Goal: Task Accomplishment & Management: Complete application form

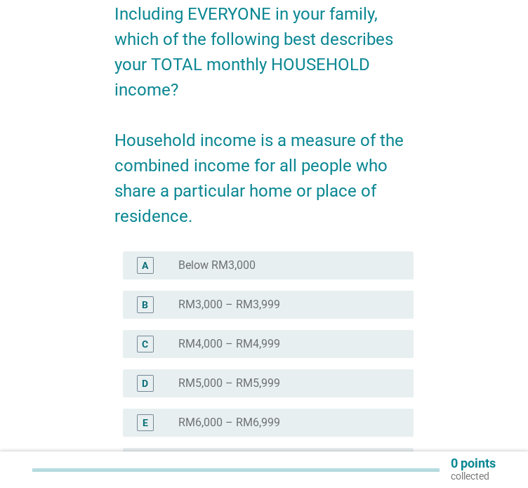
scroll to position [140, 0]
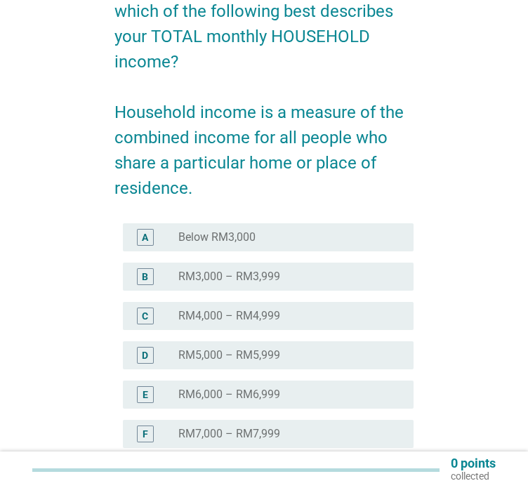
click at [253, 394] on label "RM6,000 – RM6,999" at bounding box center [229, 394] width 102 height 14
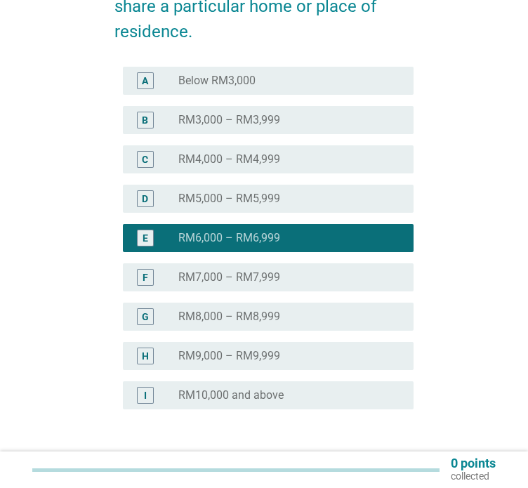
scroll to position [351, 0]
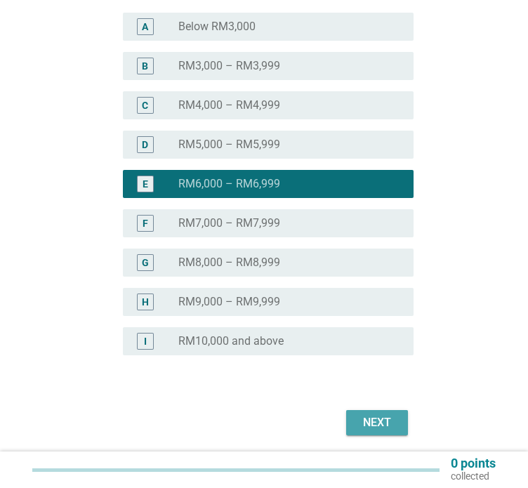
click at [396, 420] on div "Next" at bounding box center [376, 422] width 39 height 17
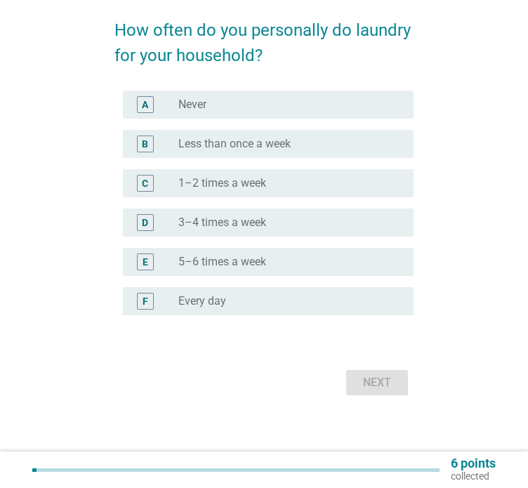
scroll to position [0, 0]
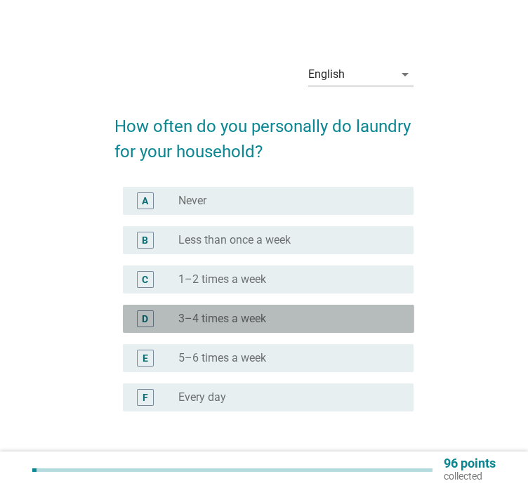
click at [298, 321] on div "radio_button_unchecked 3–4 times a week" at bounding box center [284, 319] width 213 height 14
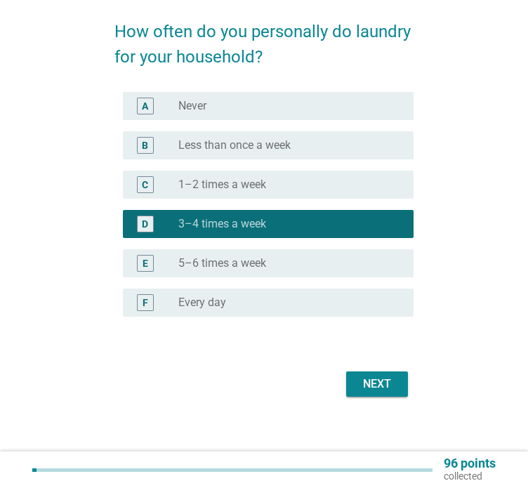
scroll to position [95, 0]
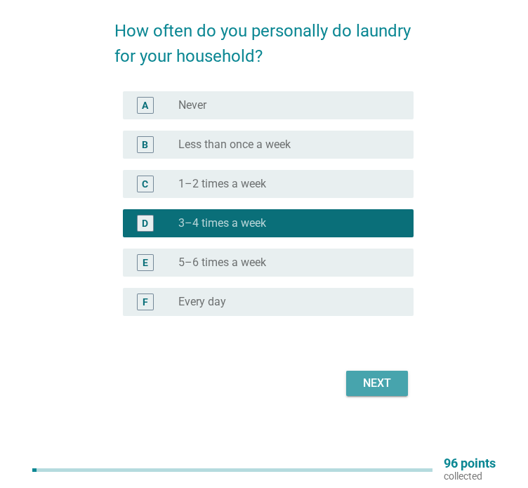
click at [359, 385] on div "Next" at bounding box center [376, 383] width 39 height 17
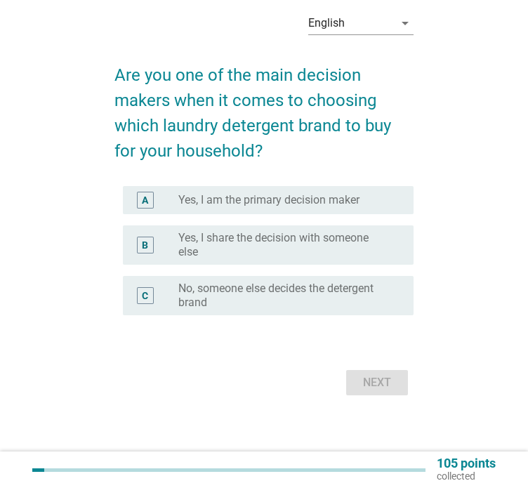
scroll to position [0, 0]
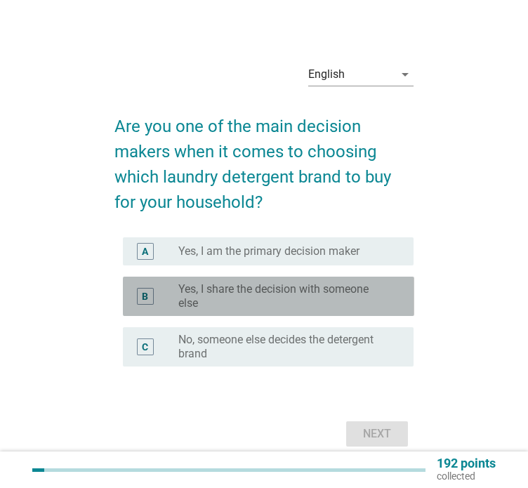
click at [236, 304] on label "Yes, I share the decision with someone else" at bounding box center [284, 296] width 213 height 28
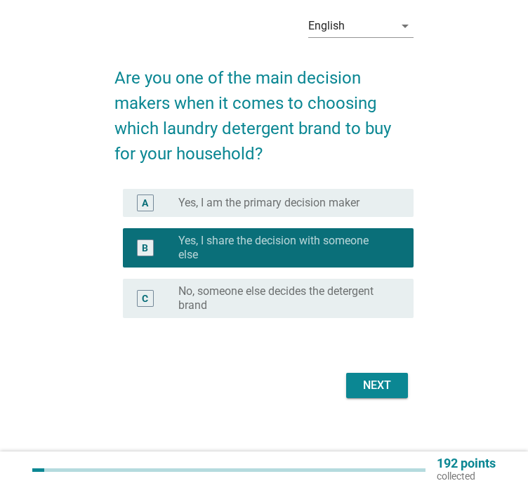
scroll to position [51, 0]
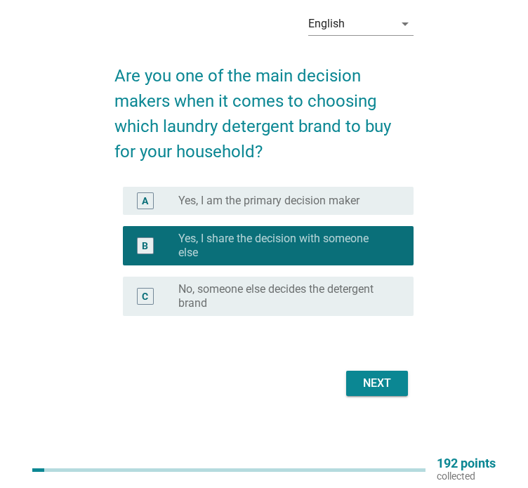
click at [368, 381] on div "Next" at bounding box center [376, 383] width 39 height 17
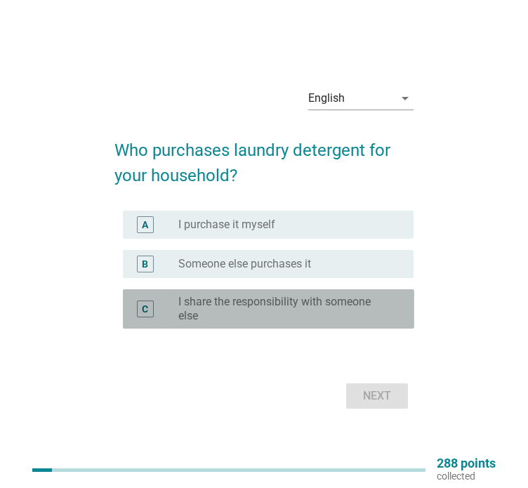
click at [269, 303] on label "I share the responsibility with someone else" at bounding box center [284, 309] width 213 height 28
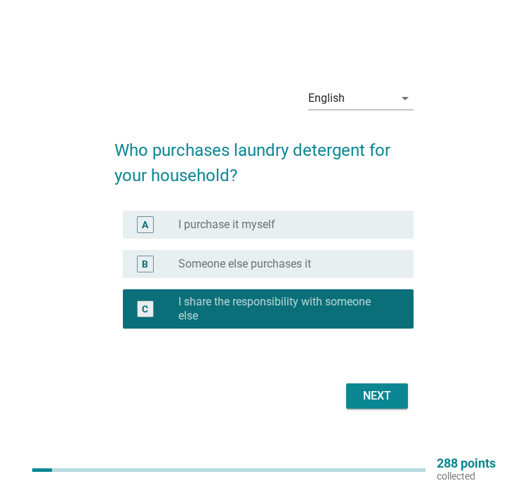
click at [383, 390] on div "Next" at bounding box center [376, 395] width 39 height 17
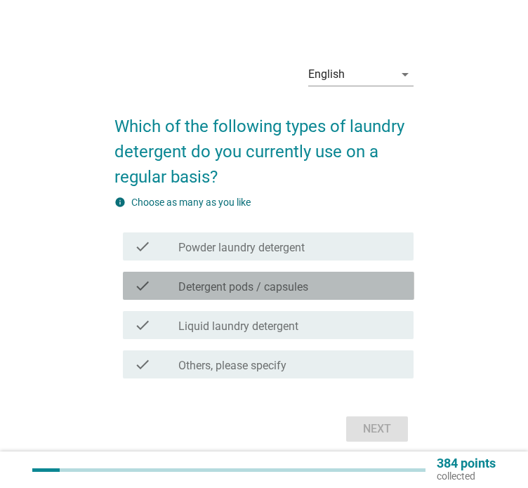
click at [248, 291] on label "Detergent pods / capsules" at bounding box center [243, 287] width 130 height 14
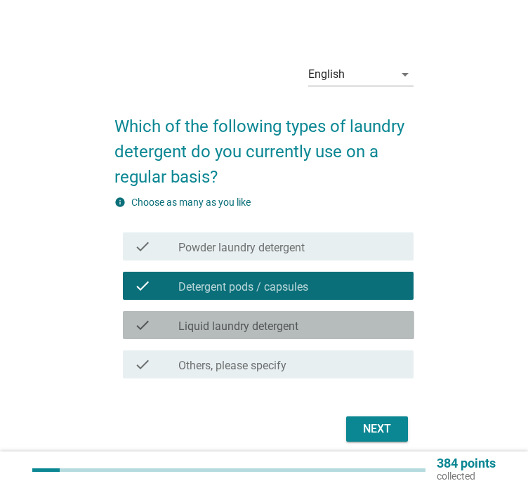
click at [251, 321] on label "Liquid laundry detergent" at bounding box center [238, 326] width 120 height 14
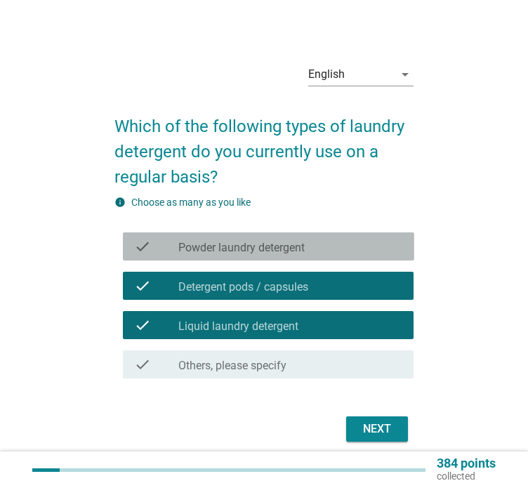
click at [298, 249] on label "Powder laundry detergent" at bounding box center [241, 248] width 126 height 14
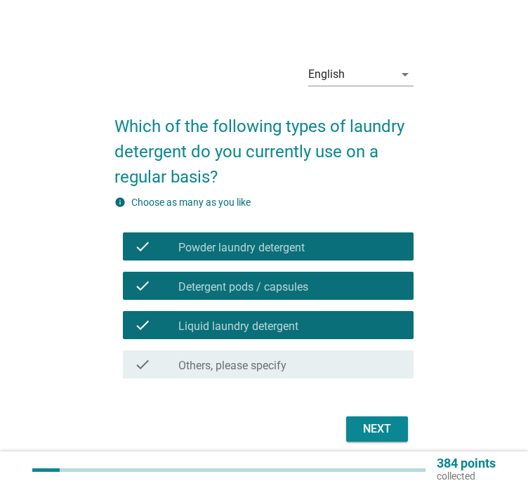
click at [302, 277] on div "check_box Detergent pods / capsules" at bounding box center [290, 285] width 224 height 17
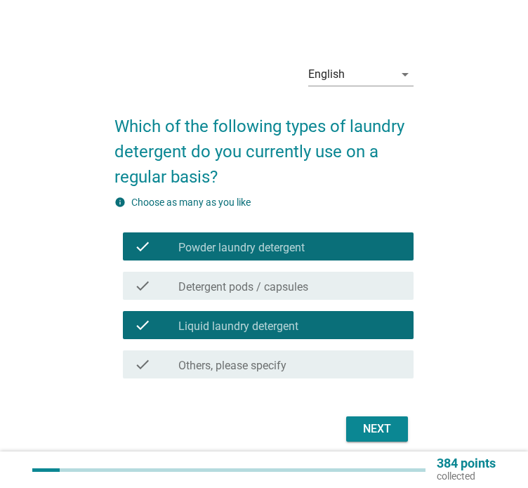
click at [387, 431] on div "Next" at bounding box center [376, 428] width 39 height 17
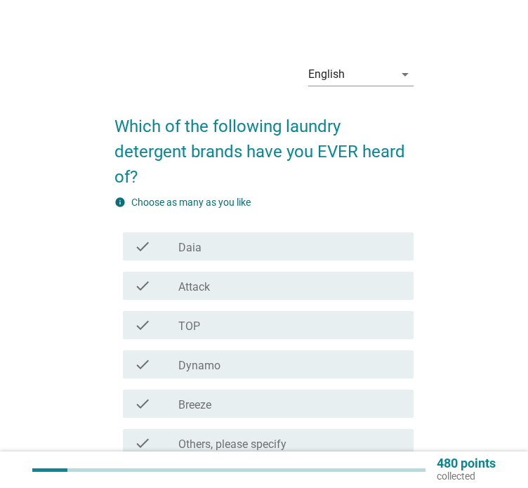
click at [204, 250] on div "check_box_outline_blank Daia" at bounding box center [290, 246] width 224 height 17
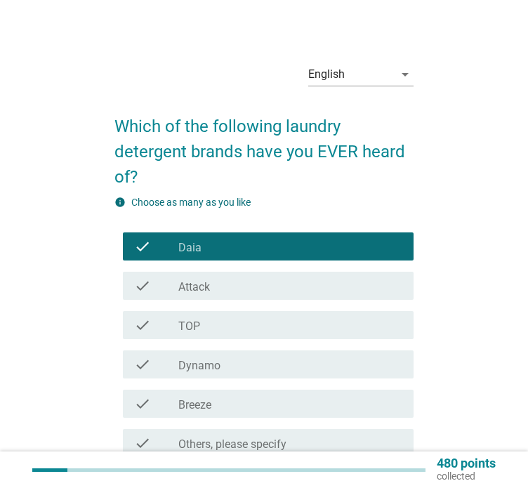
click at [213, 281] on div "check_box_outline_blank Attack" at bounding box center [290, 285] width 224 height 17
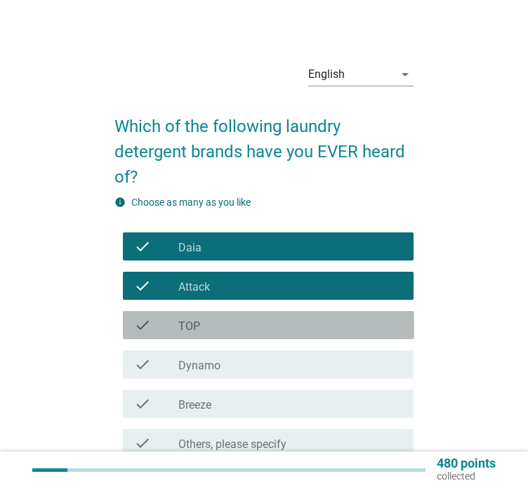
click at [219, 319] on div "check_box_outline_blank TOP" at bounding box center [290, 325] width 224 height 17
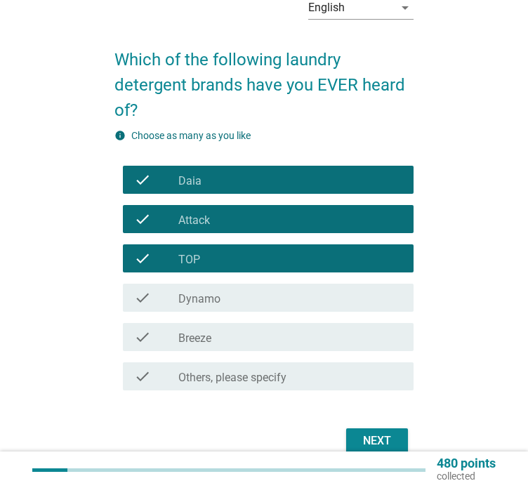
scroll to position [70, 0]
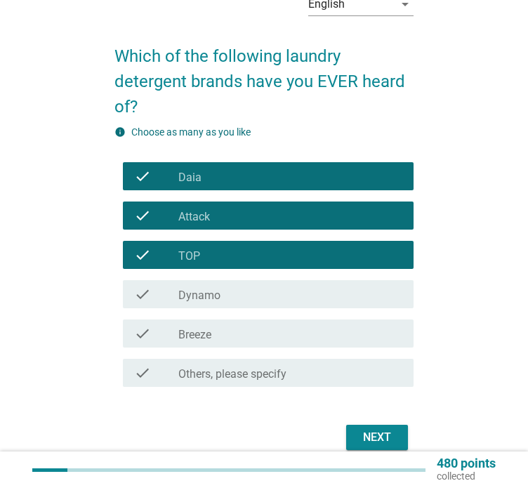
click at [211, 308] on div "check check_box_outline_blank Dynamo" at bounding box center [264, 293] width 300 height 39
click at [210, 295] on label "Dynamo" at bounding box center [199, 295] width 42 height 14
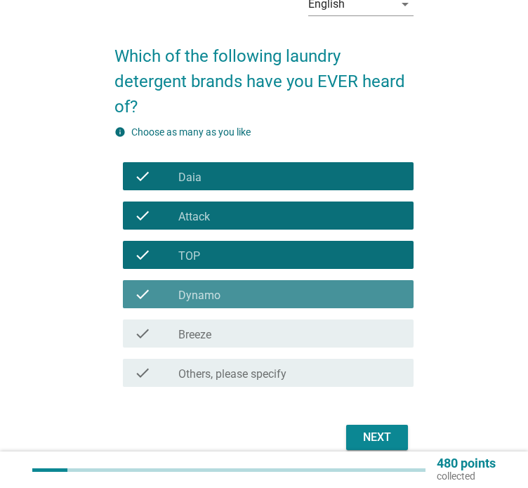
click at [218, 340] on div "check_box_outline_blank Breeze" at bounding box center [290, 333] width 224 height 17
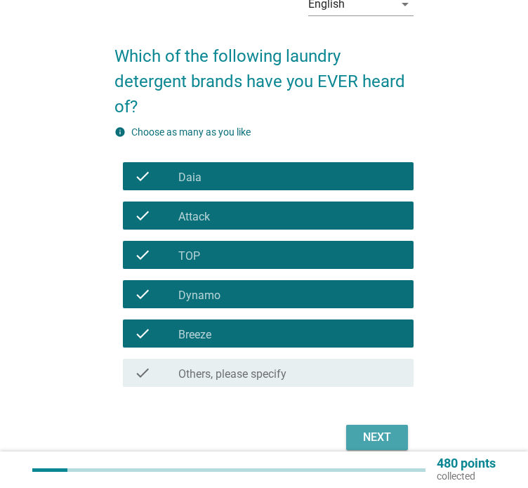
click at [379, 433] on div "Next" at bounding box center [376, 437] width 39 height 17
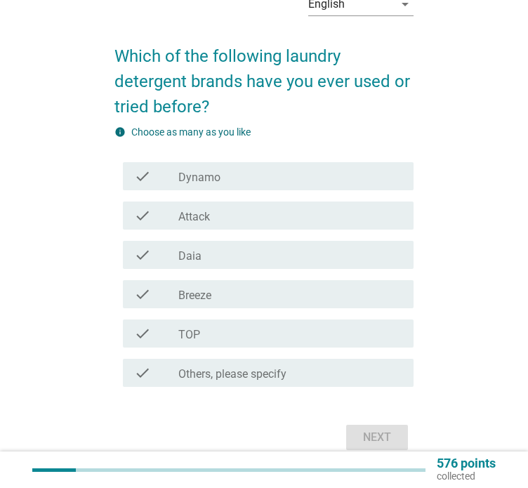
click at [213, 255] on div "check_box_outline_blank Daia" at bounding box center [290, 254] width 224 height 17
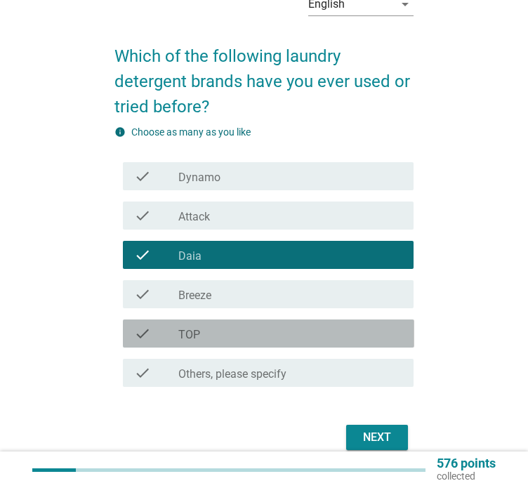
click at [225, 324] on div "check check_box_outline_blank TOP" at bounding box center [268, 333] width 291 height 28
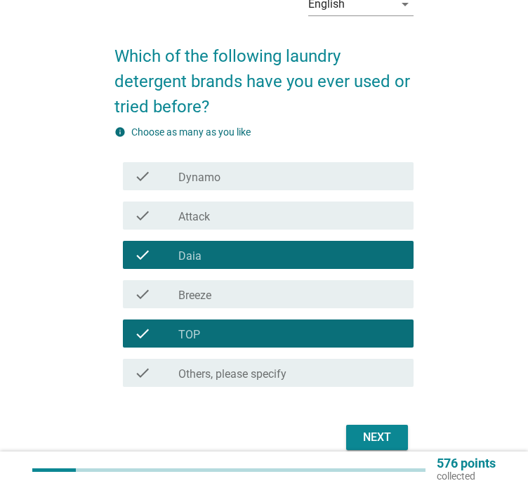
click at [215, 220] on div "check_box_outline_blank Attack" at bounding box center [290, 215] width 224 height 17
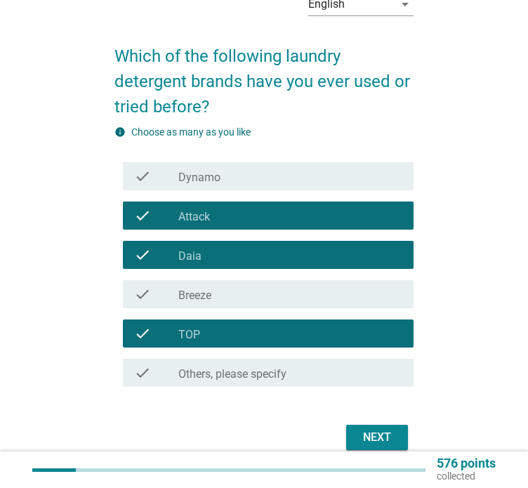
click at [277, 286] on div "check_box_outline_blank Breeze" at bounding box center [290, 294] width 224 height 17
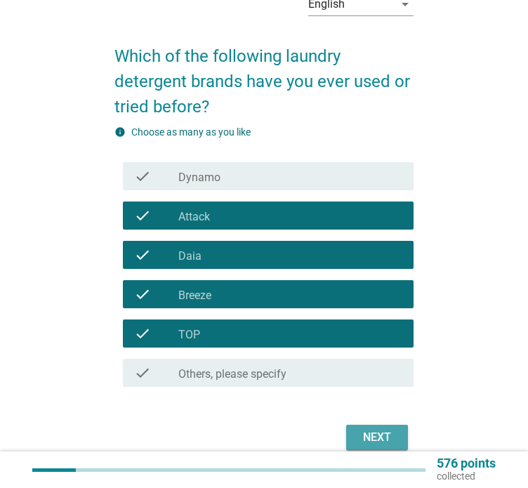
click at [349, 436] on button "Next" at bounding box center [377, 437] width 62 height 25
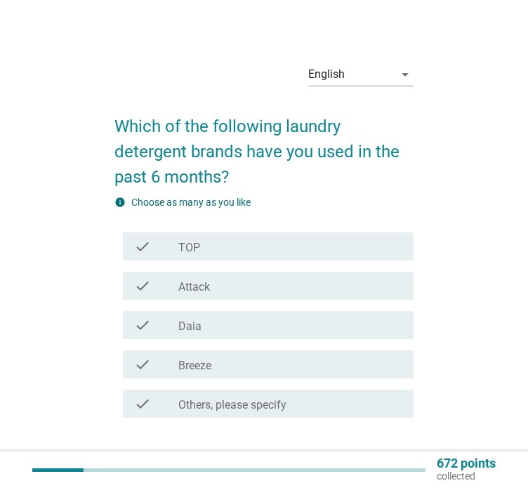
click at [203, 328] on div "check_box_outline_blank Daia" at bounding box center [290, 325] width 224 height 17
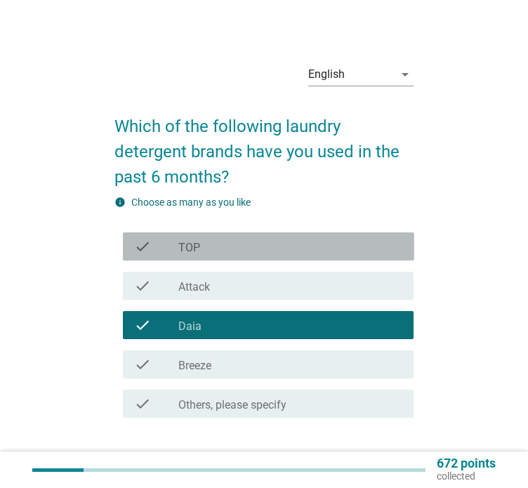
click at [214, 247] on div "check_box TOP" at bounding box center [290, 246] width 224 height 17
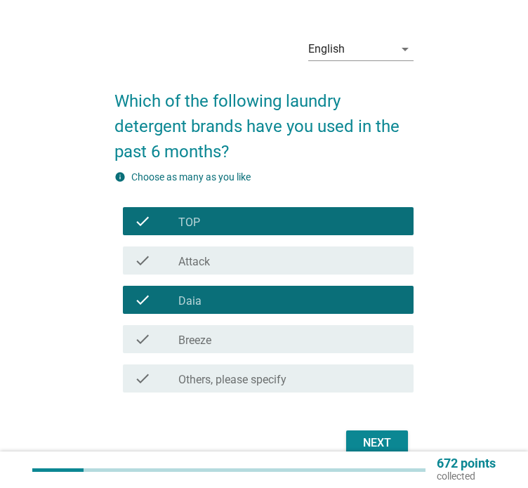
scroll to position [70, 0]
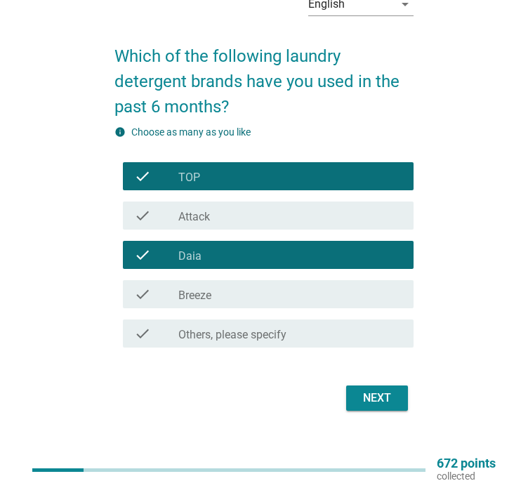
click at [305, 227] on div "check check_box_outline_blank Attack" at bounding box center [268, 215] width 291 height 28
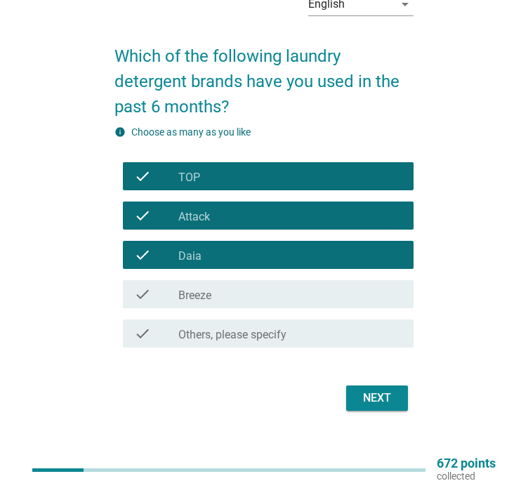
click at [375, 399] on div "Next" at bounding box center [376, 398] width 39 height 17
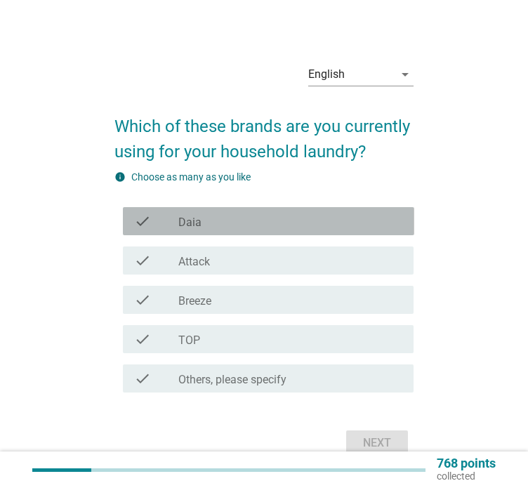
click at [211, 229] on div "check_box Daia" at bounding box center [290, 221] width 224 height 17
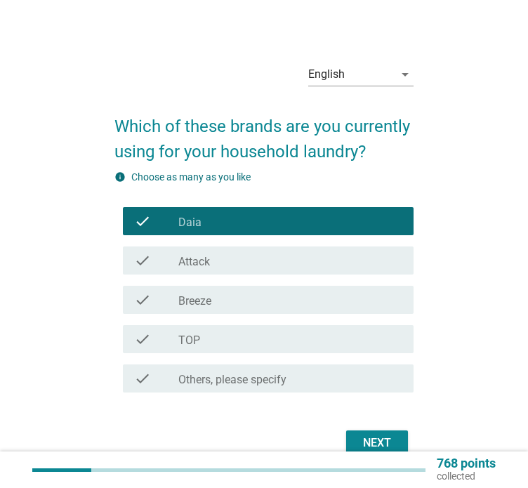
click at [223, 265] on div "check_box_outline_blank Attack" at bounding box center [290, 260] width 224 height 17
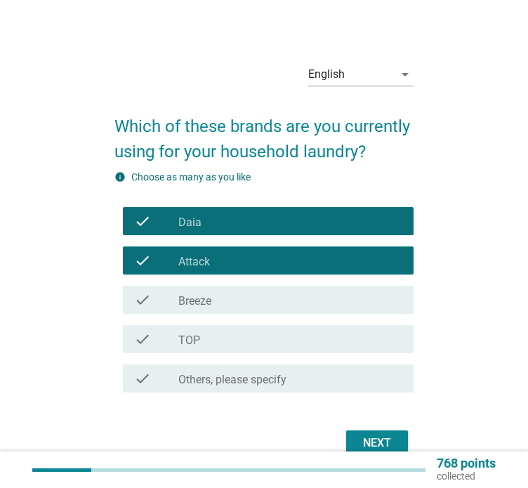
click at [231, 260] on div "check_box_outline_blank Attack" at bounding box center [290, 260] width 224 height 17
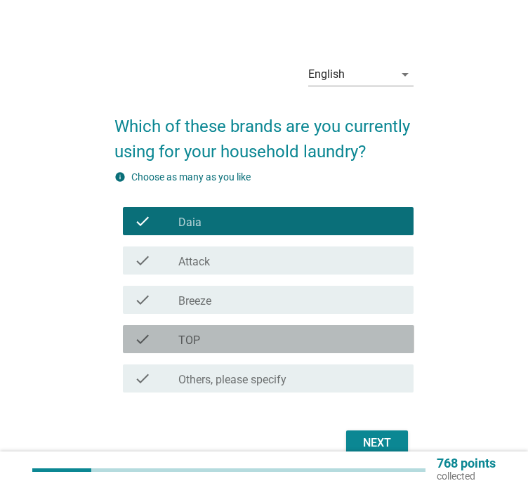
click at [239, 329] on div "check check_box TOP" at bounding box center [268, 339] width 291 height 28
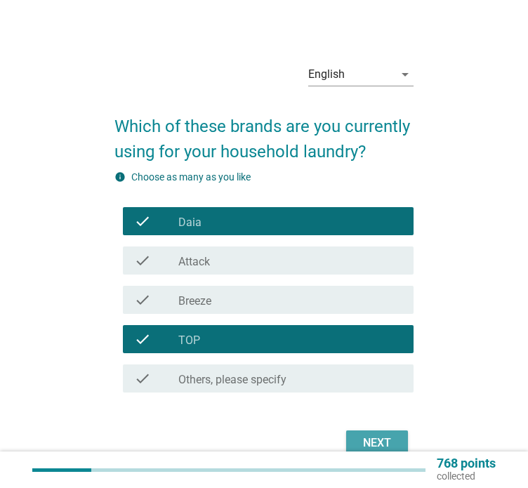
click at [365, 441] on div "Next" at bounding box center [376, 442] width 39 height 17
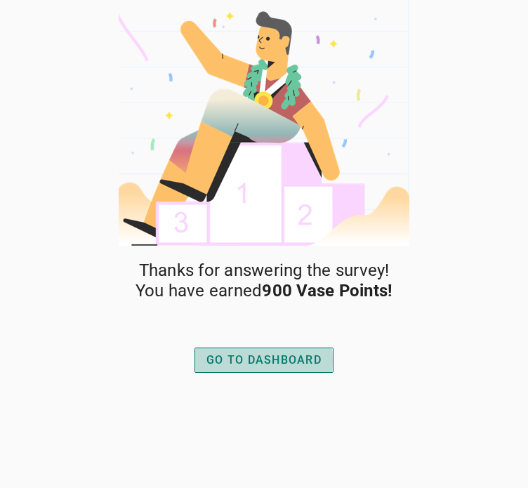
click at [284, 367] on div "GO TO DASHBOARD" at bounding box center [263, 360] width 115 height 17
